Goal: Transaction & Acquisition: Purchase product/service

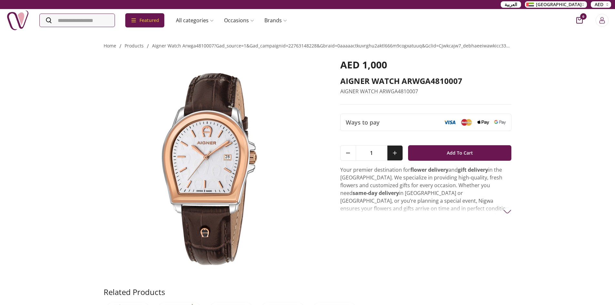
click at [396, 158] on button at bounding box center [394, 153] width 15 height 15
click at [394, 154] on icon at bounding box center [395, 153] width 4 height 4
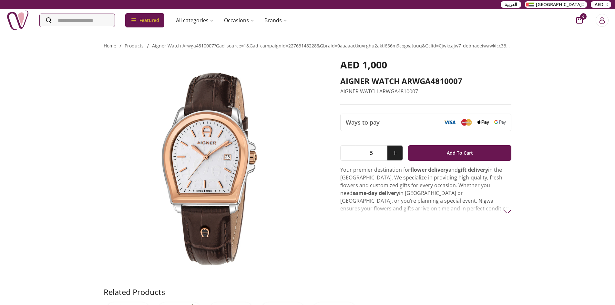
click at [394, 154] on icon at bounding box center [395, 153] width 4 height 4
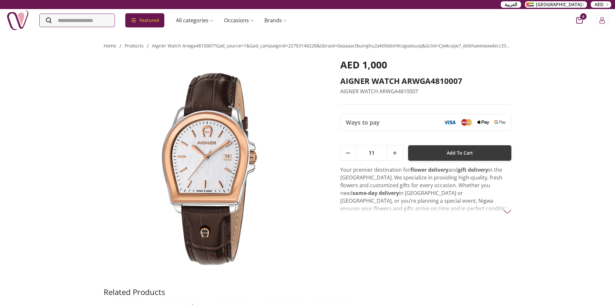
click at [449, 148] on span "Add To Cart" at bounding box center [460, 153] width 26 height 12
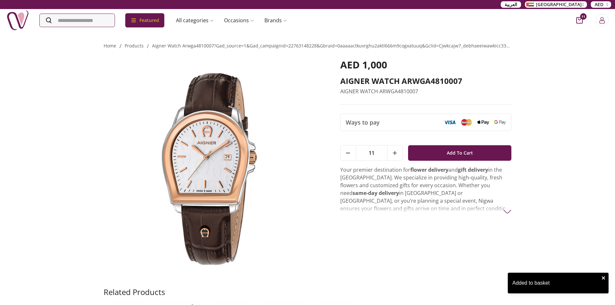
click at [601, 278] on icon "close" at bounding box center [603, 277] width 5 height 5
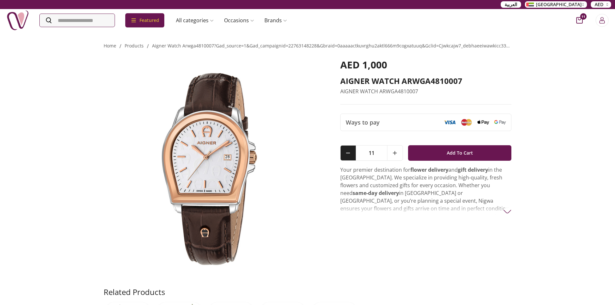
click at [351, 156] on button at bounding box center [348, 153] width 15 height 15
click at [350, 156] on button at bounding box center [348, 153] width 15 height 15
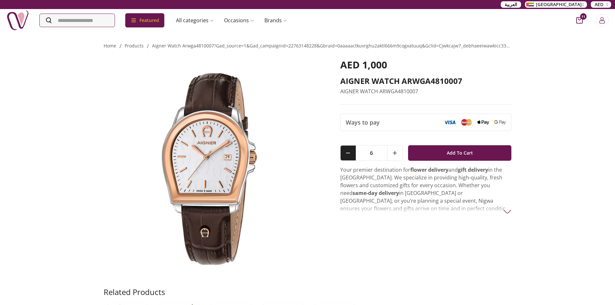
click at [350, 156] on button at bounding box center [348, 153] width 15 height 15
